Goal: Check status: Check status

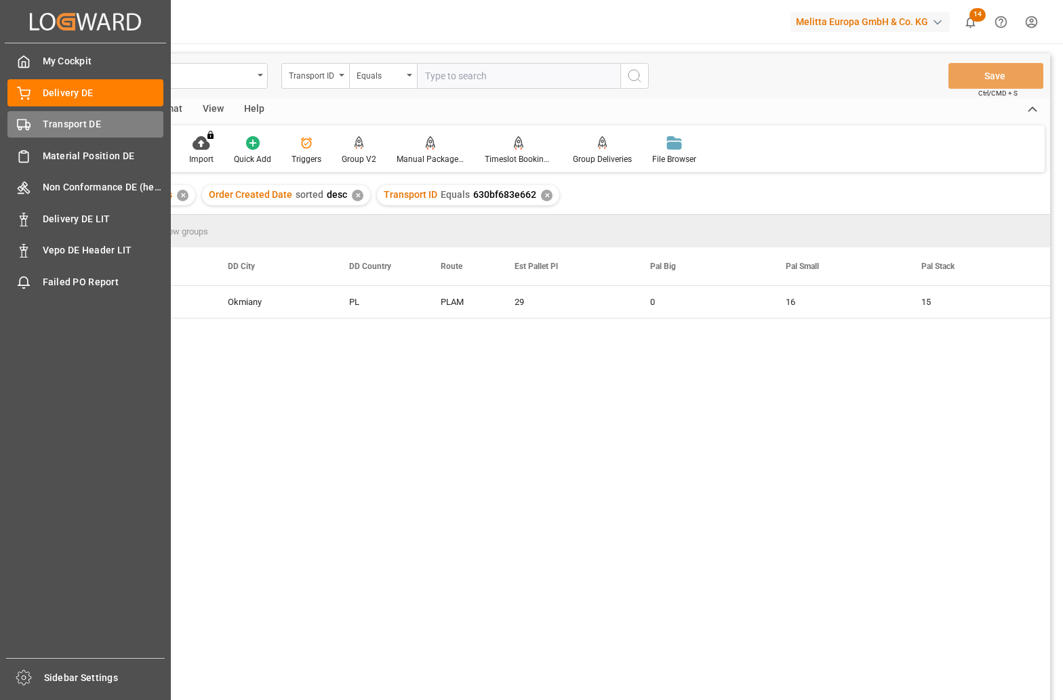
scroll to position [0, 1264]
click at [64, 123] on span "Transport DE" at bounding box center [103, 124] width 121 height 14
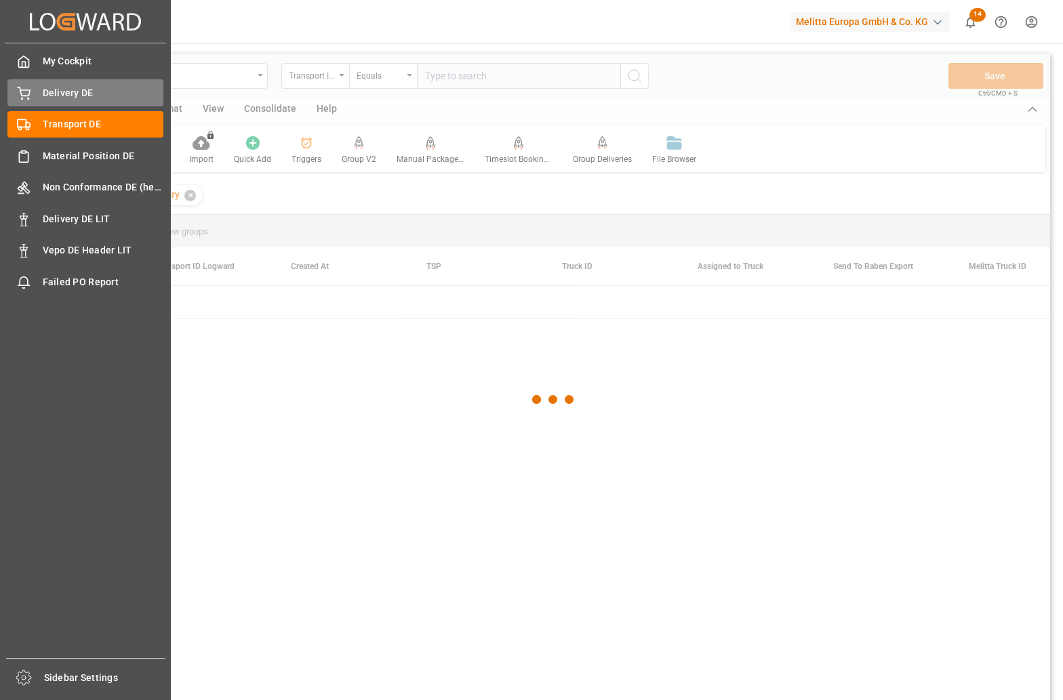
click at [69, 94] on span "Delivery DE" at bounding box center [103, 93] width 121 height 14
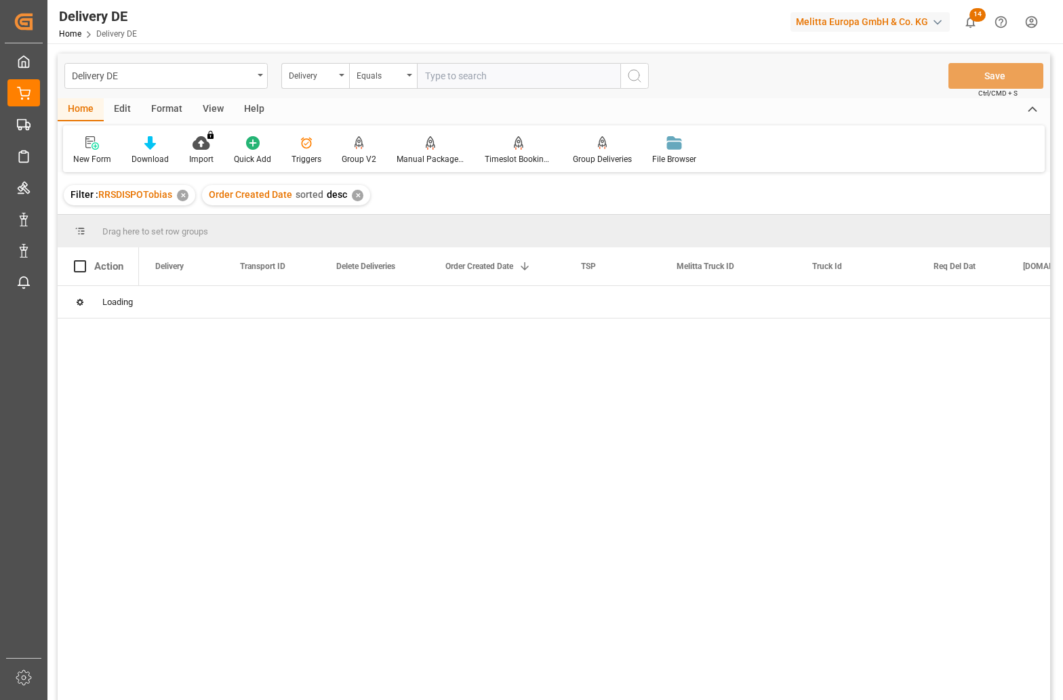
click at [478, 75] on input "text" at bounding box center [518, 76] width 203 height 26
paste input "92559840"
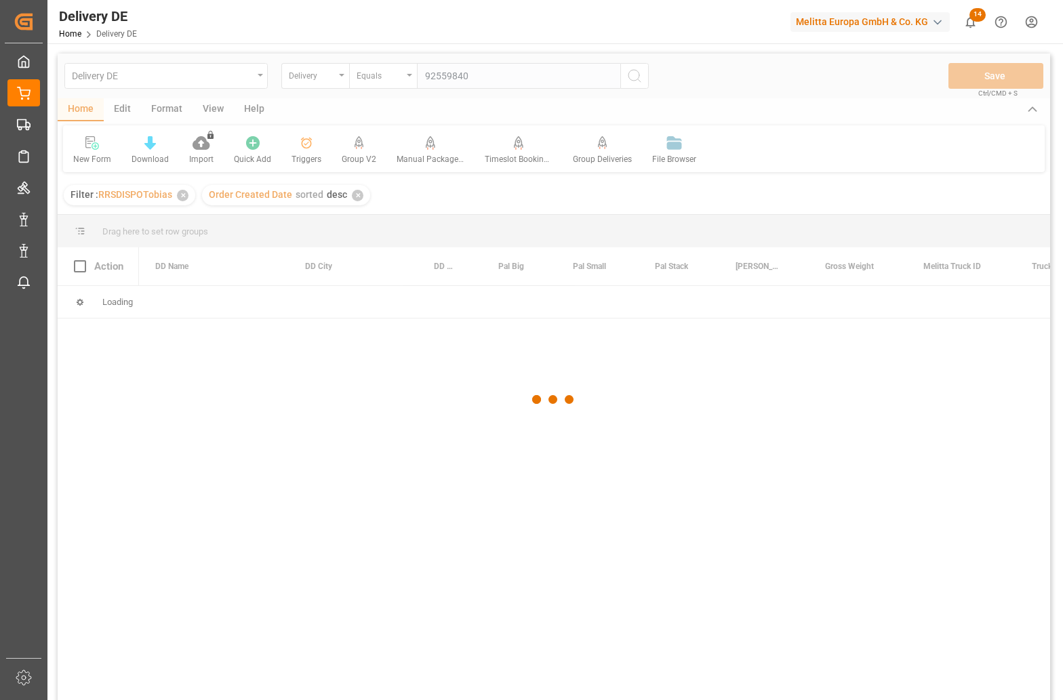
type input "92559840"
click at [633, 77] on div at bounding box center [554, 400] width 992 height 692
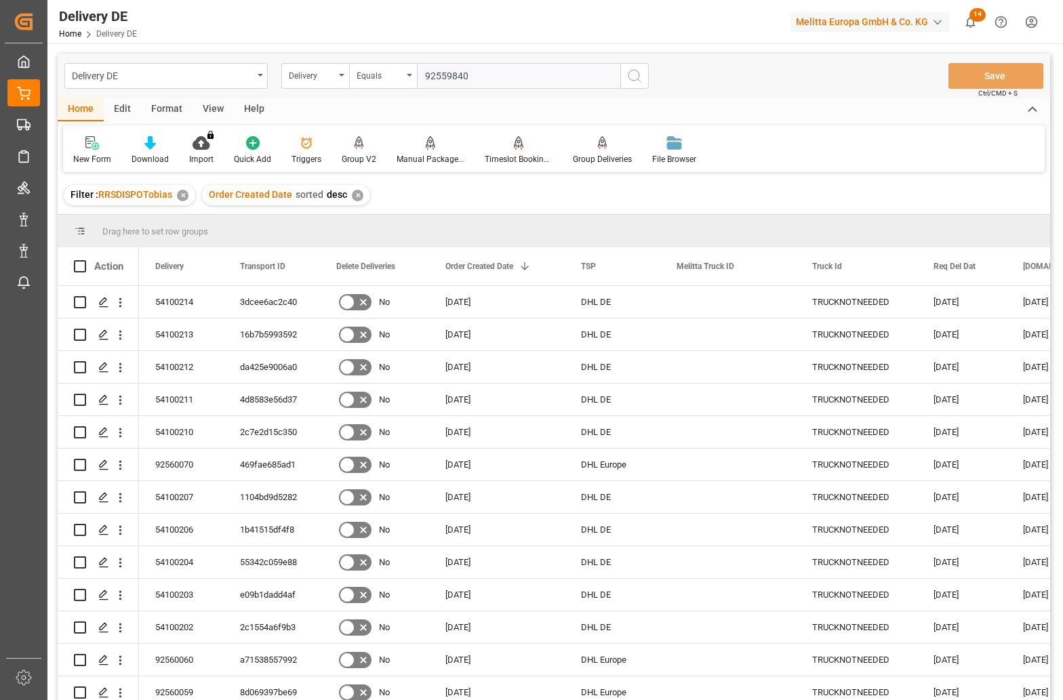
click at [483, 84] on input "92559840" at bounding box center [518, 76] width 203 height 26
click at [633, 73] on icon "search button" at bounding box center [634, 76] width 16 height 16
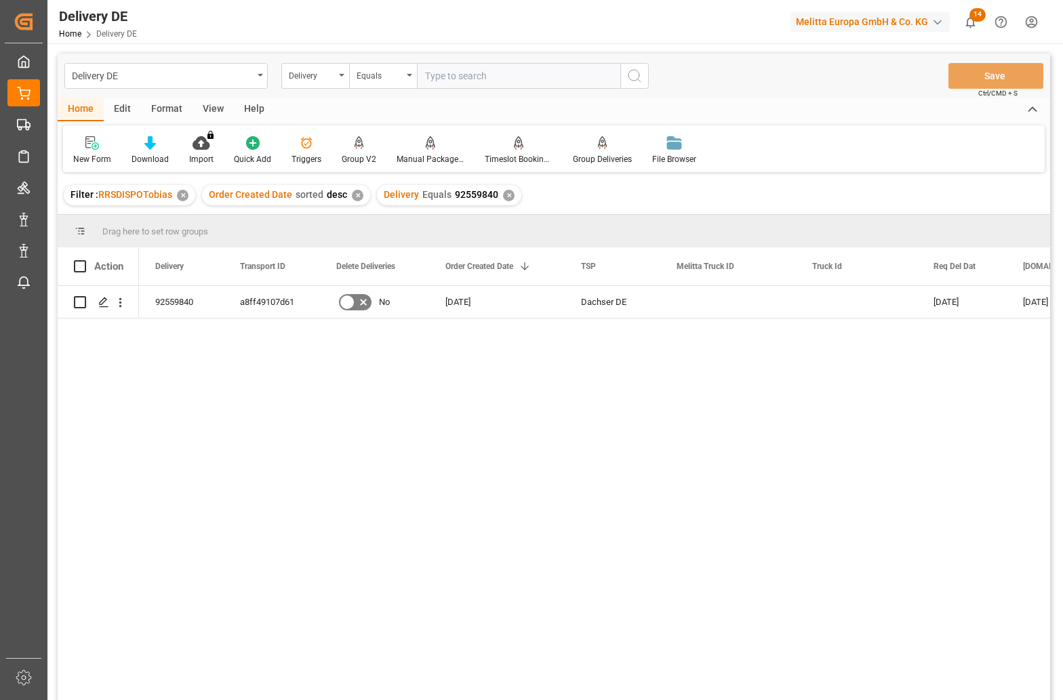
click at [384, 416] on div "92559840 a8ff49107d61 No [DATE] Dachser DE [DATE] [DATE] 2400148210" at bounding box center [594, 497] width 911 height 423
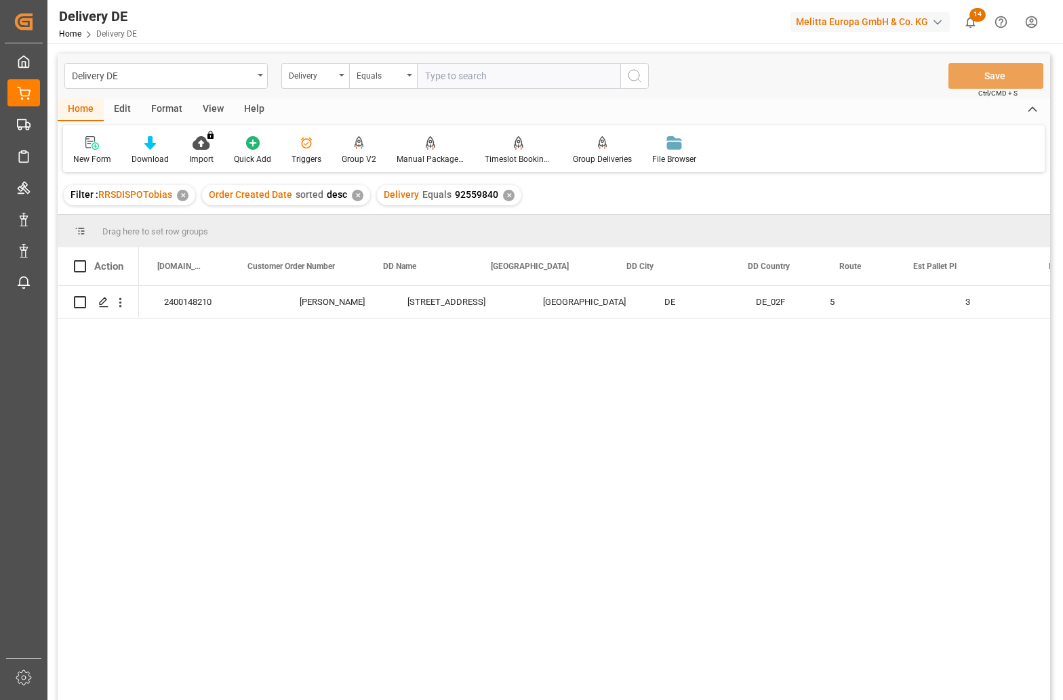
scroll to position [0, 813]
